Goal: Information Seeking & Learning: Understand process/instructions

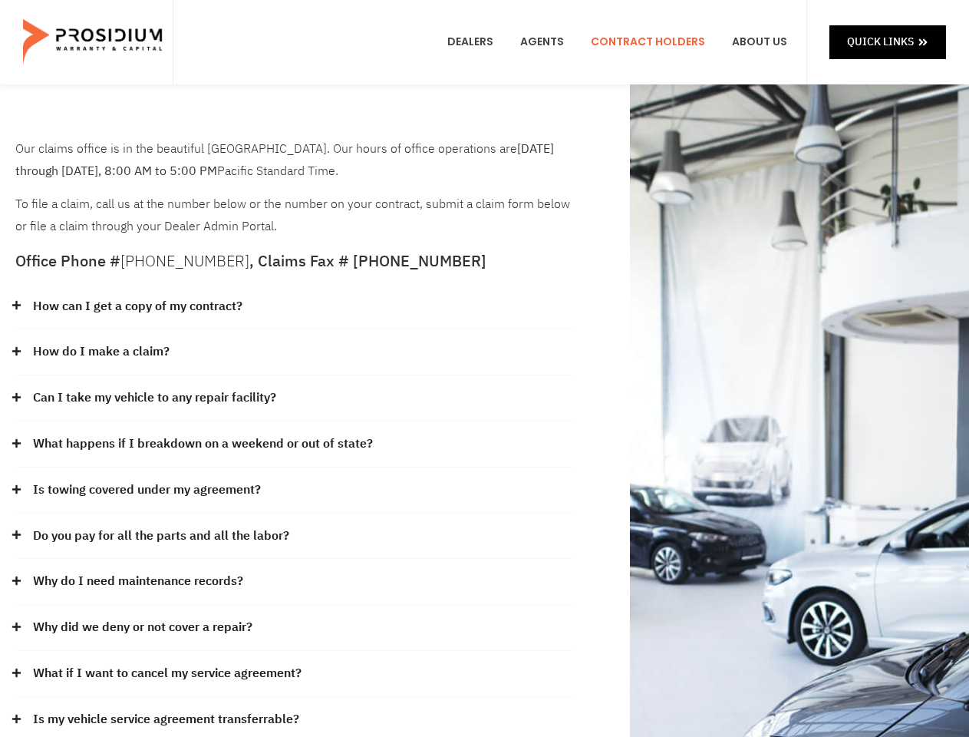
click at [484, 368] on div "How do I make a claim?" at bounding box center [293, 352] width 557 height 46
click at [294, 307] on div "How can I get a copy of my contract?" at bounding box center [293, 307] width 557 height 46
click at [137, 306] on link "How can I get a copy of my contract?" at bounding box center [138, 306] width 210 height 22
click at [294, 352] on div "How do I make a claim?" at bounding box center [293, 352] width 557 height 46
click at [101, 352] on link "How do I make a claim?" at bounding box center [101, 352] width 137 height 22
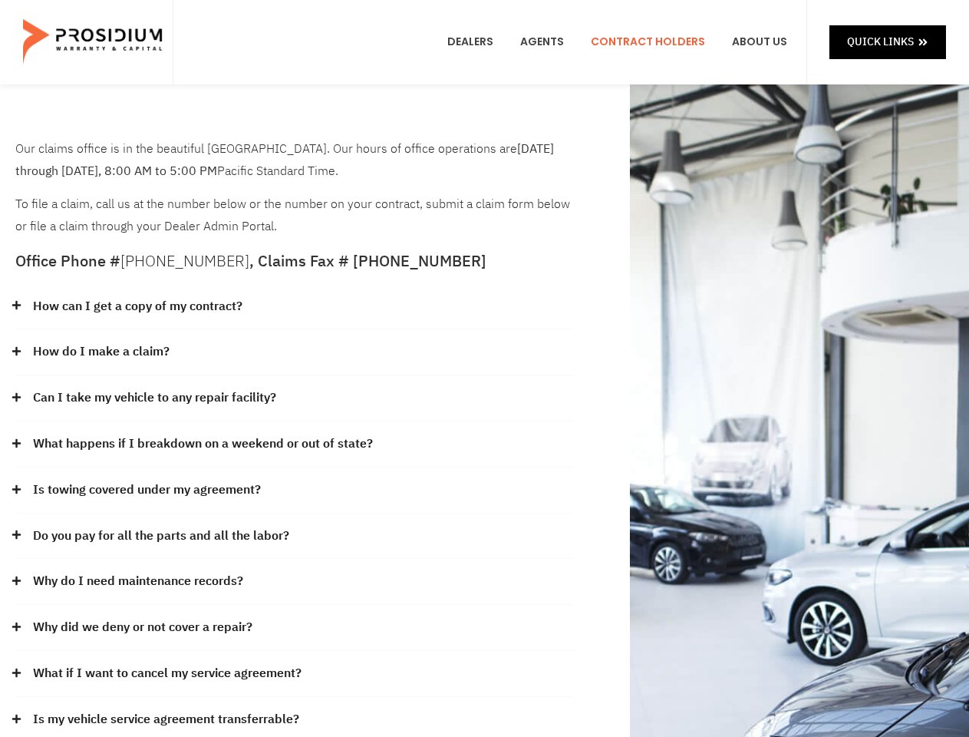
click at [294, 398] on div "Can I take my vehicle to any repair facility?" at bounding box center [293, 398] width 557 height 46
click at [155, 398] on link "Can I take my vehicle to any repair facility?" at bounding box center [154, 398] width 243 height 22
click at [294, 444] on link "What happens if I breakdown on a weekend or out of state?" at bounding box center [203, 444] width 340 height 22
click at [201, 444] on link "What happens if I breakdown on a weekend or out of state?" at bounding box center [203, 444] width 340 height 22
click at [294, 490] on div "Is towing covered under my agreement?" at bounding box center [293, 490] width 557 height 46
